Goal: Information Seeking & Learning: Learn about a topic

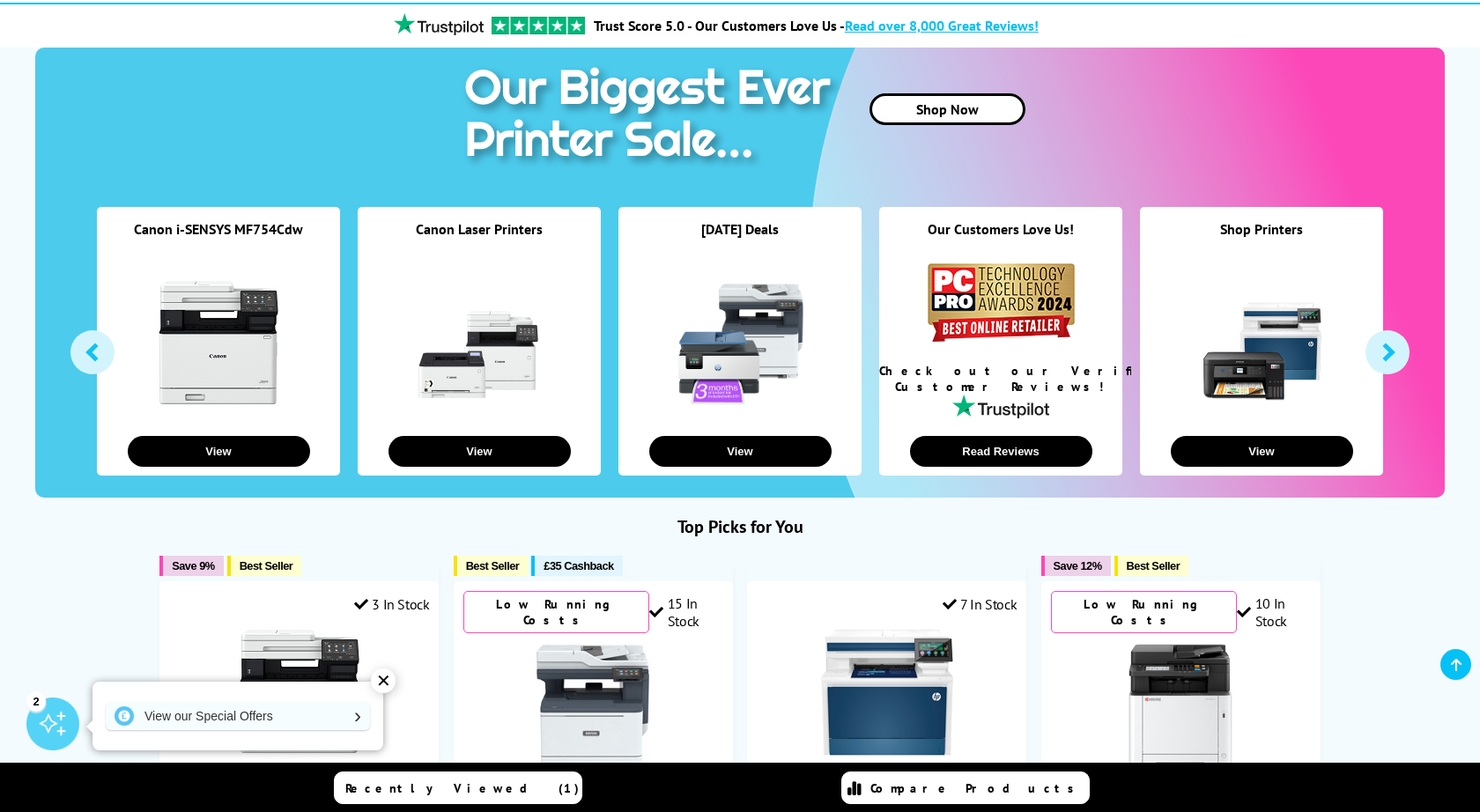
scroll to position [139, 0]
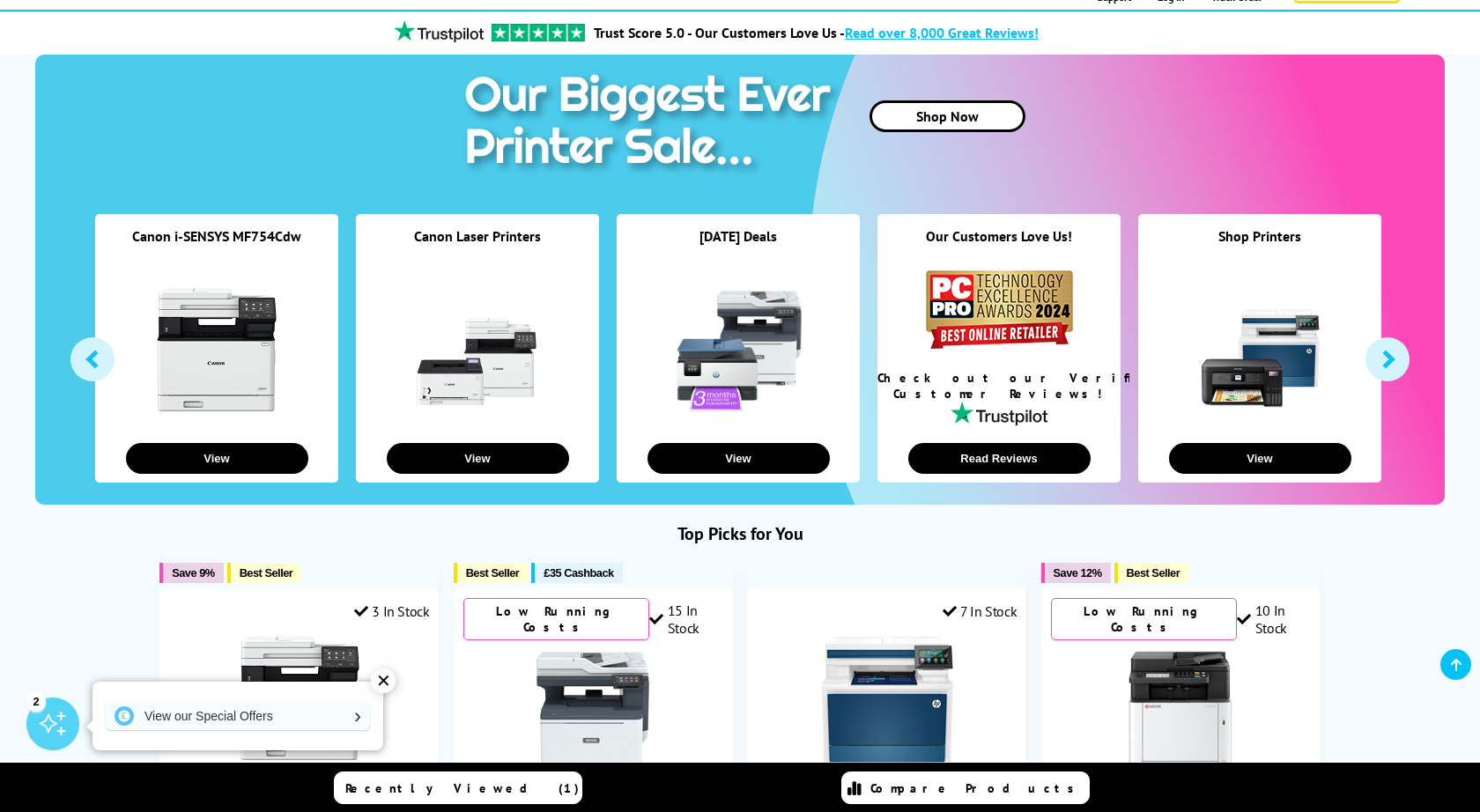
click at [198, 341] on link at bounding box center [216, 350] width 132 height 132
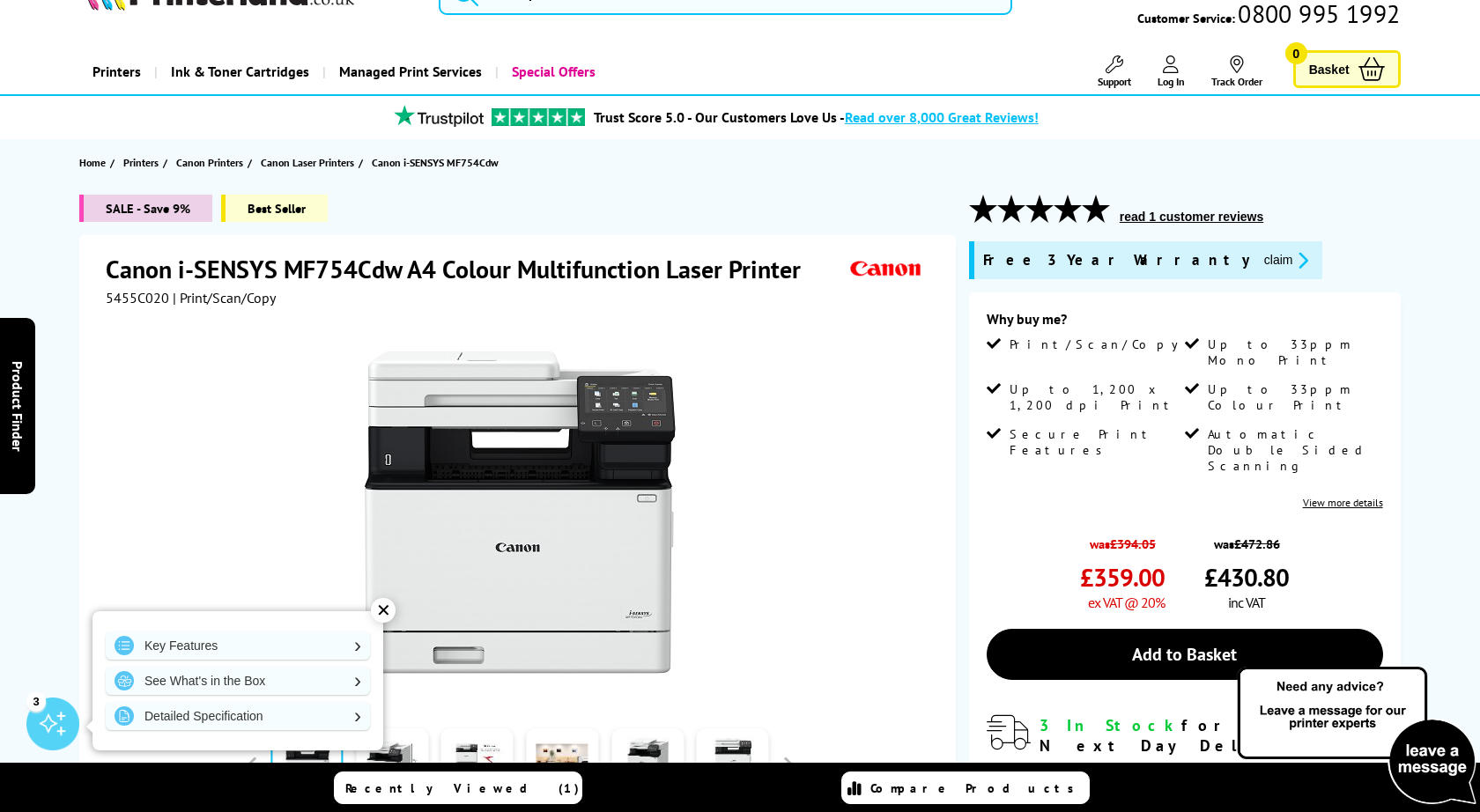
scroll to position [62, 0]
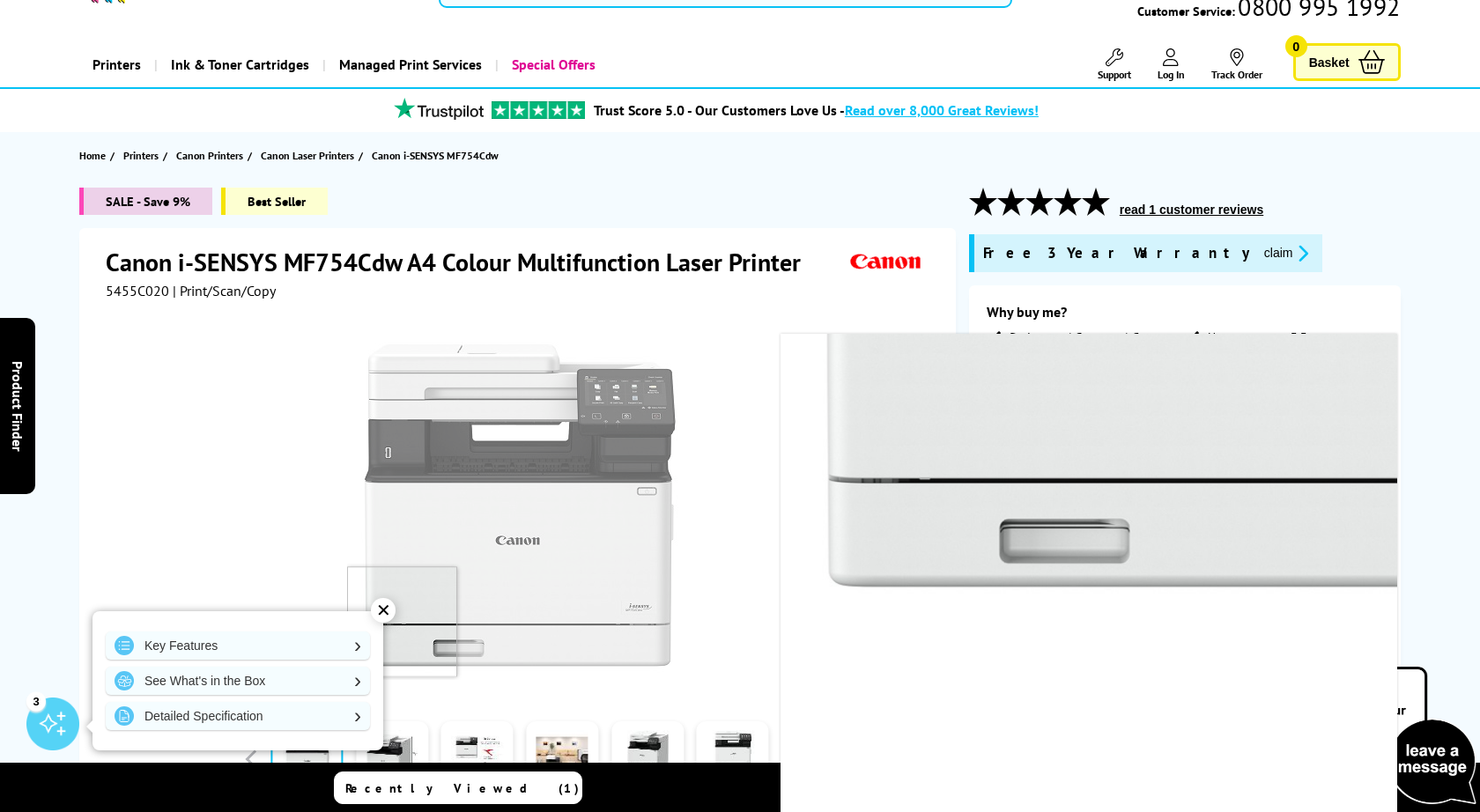
click at [390, 621] on img at bounding box center [520, 507] width 346 height 345
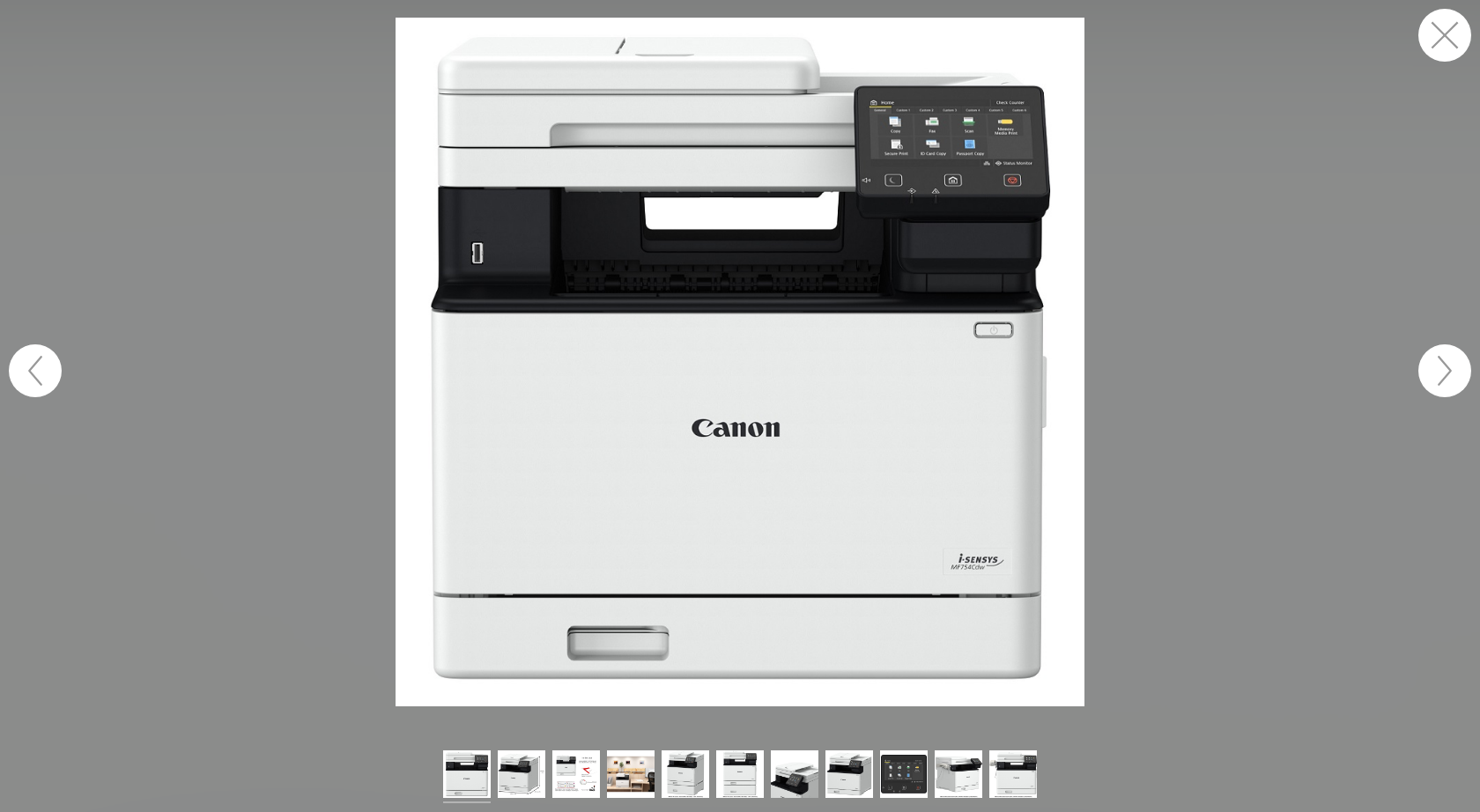
click at [1147, 519] on figure at bounding box center [740, 361] width 1480 height 688
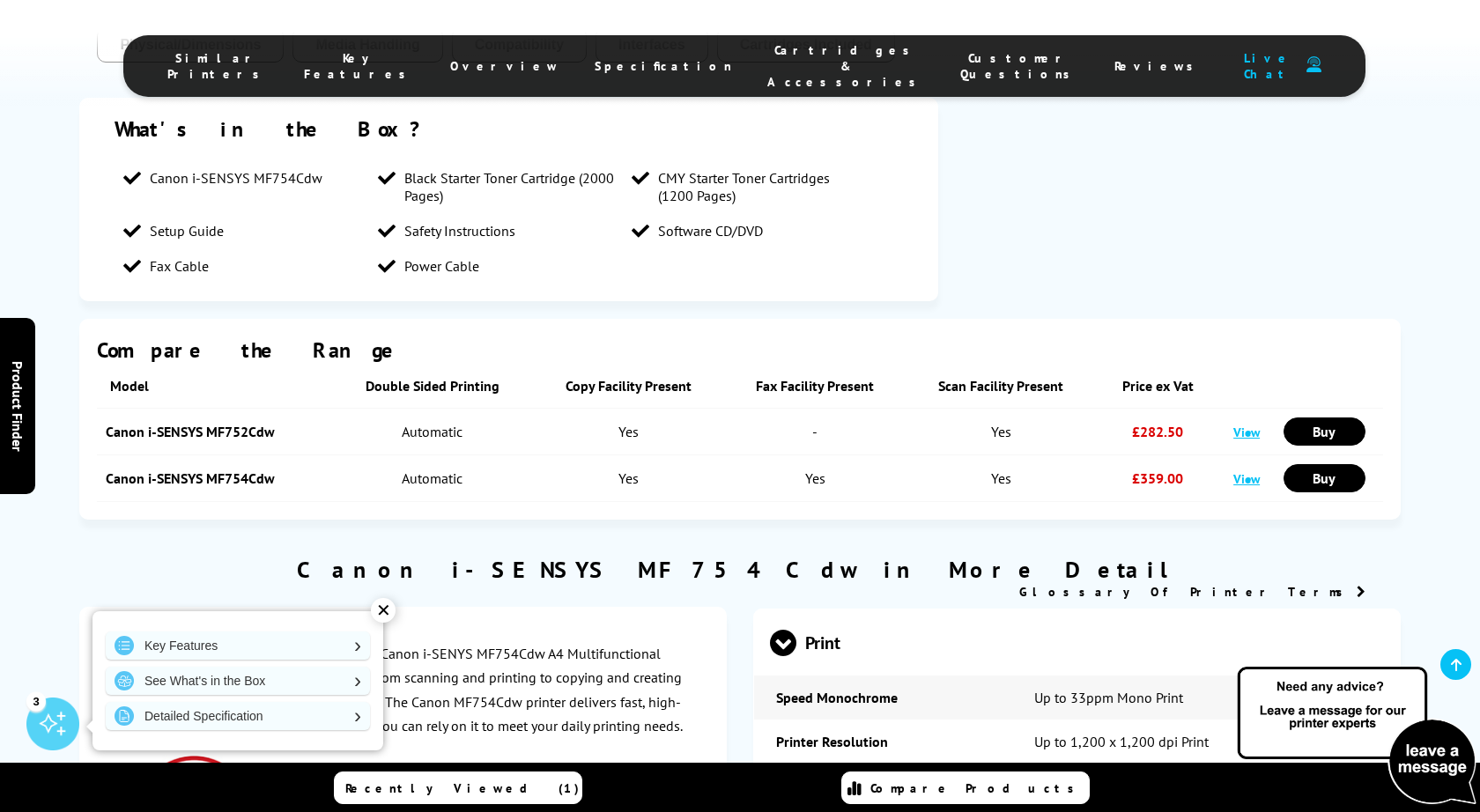
scroll to position [3048, 0]
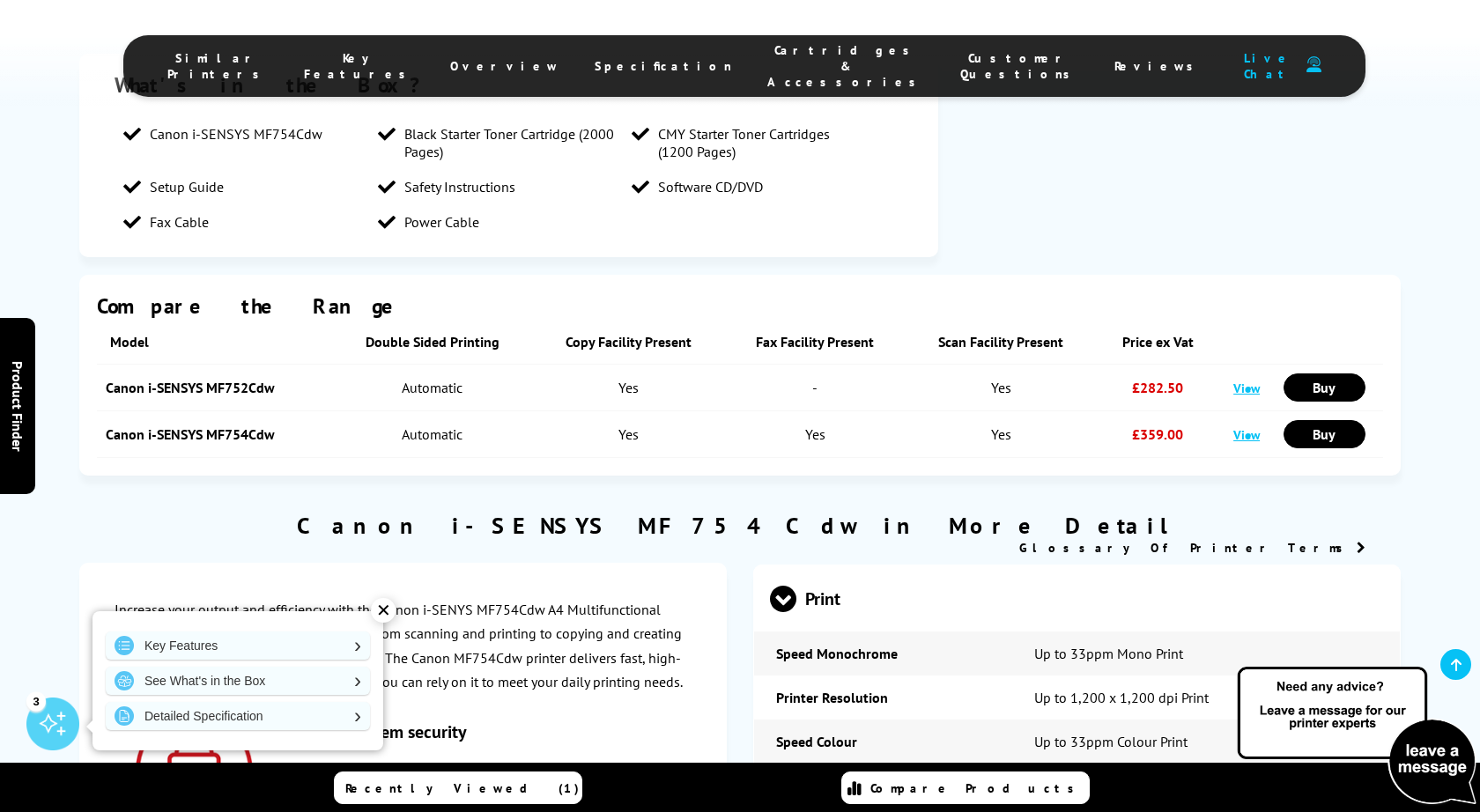
click at [385, 612] on div "✕" at bounding box center [383, 610] width 25 height 25
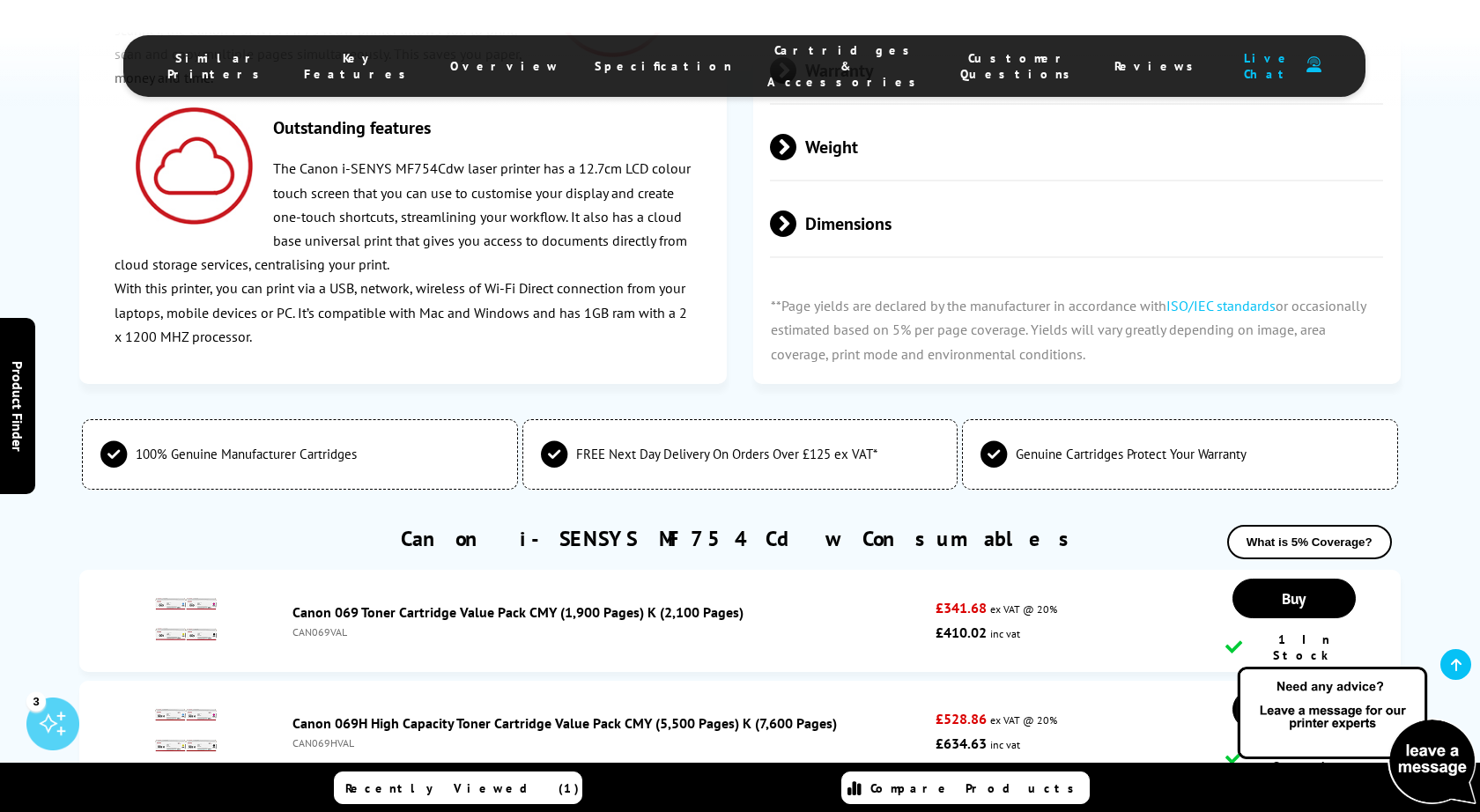
scroll to position [5210, 0]
